Goal: Information Seeking & Learning: Learn about a topic

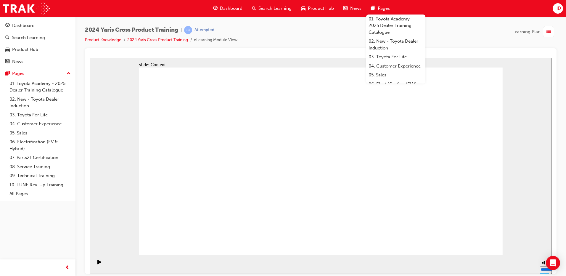
drag, startPoint x: 284, startPoint y: 211, endPoint x: 284, endPoint y: 204, distance: 6.5
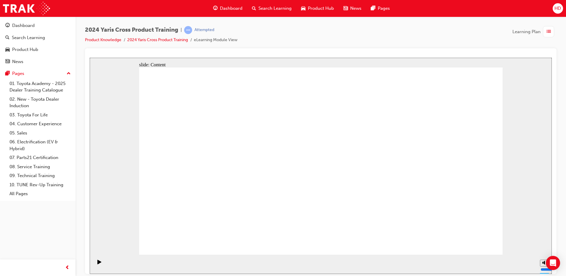
drag, startPoint x: 239, startPoint y: 228, endPoint x: 292, endPoint y: 230, distance: 53.9
